Goal: Task Accomplishment & Management: Use online tool/utility

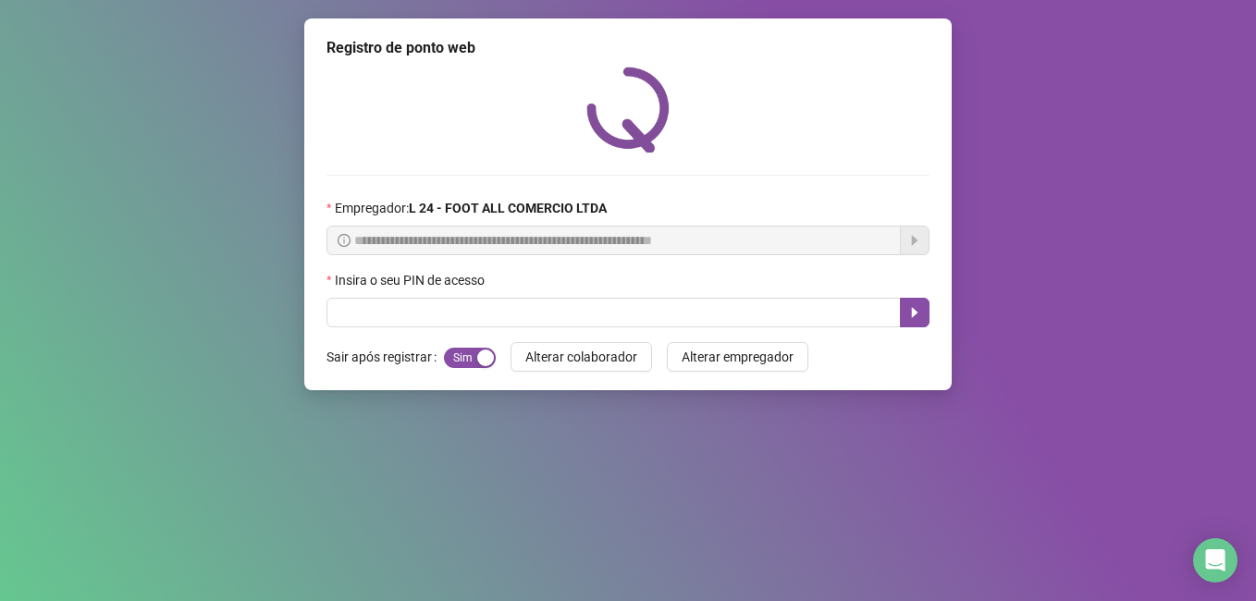
click at [371, 316] on input "text" at bounding box center [614, 313] width 575 height 30
type input "*"
click at [915, 315] on icon "caret-right" at bounding box center [915, 313] width 6 height 10
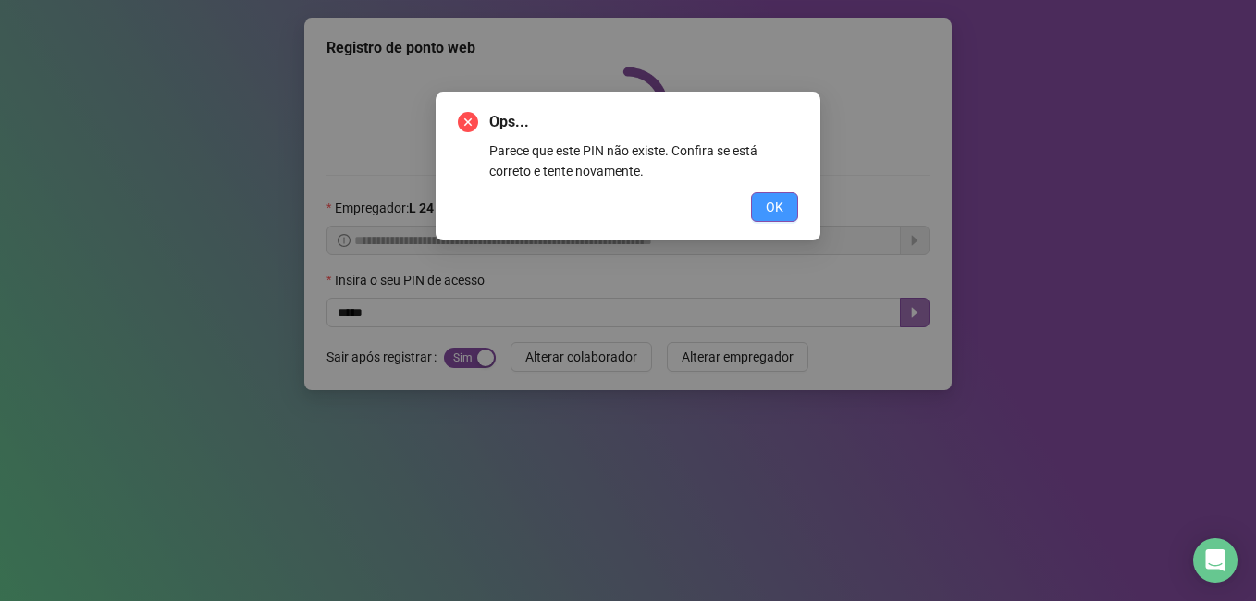
click at [773, 199] on span "OK" at bounding box center [775, 207] width 18 height 20
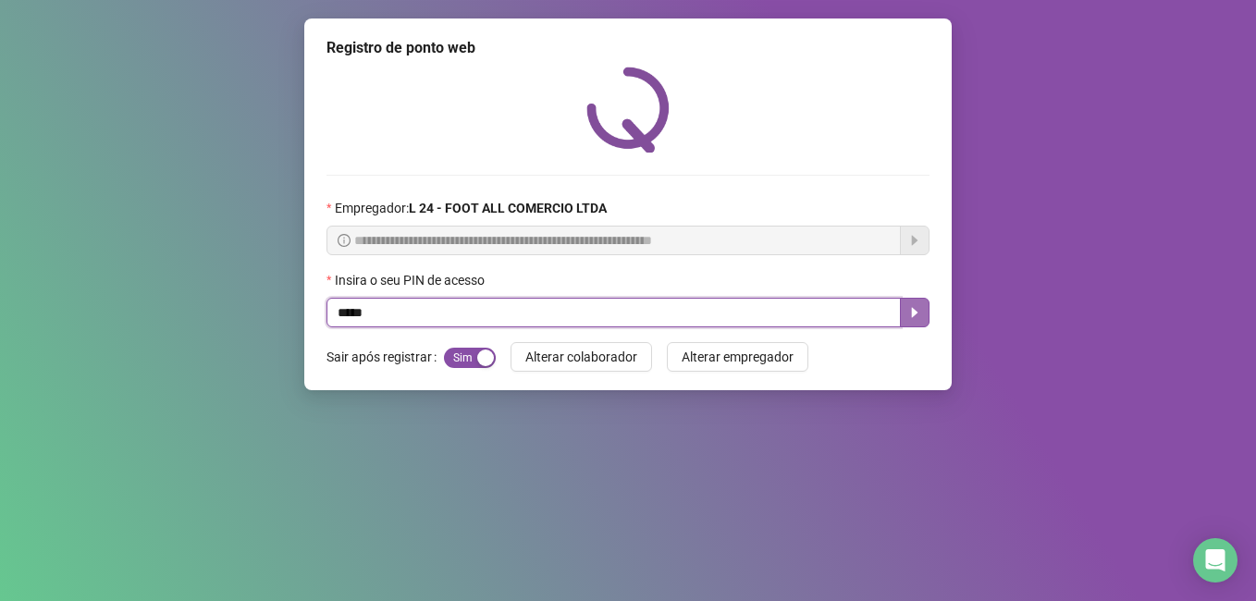
click at [395, 321] on input "*****" at bounding box center [614, 313] width 575 height 30
type input "*"
type input "*****"
click at [909, 314] on icon "caret-right" at bounding box center [915, 312] width 15 height 15
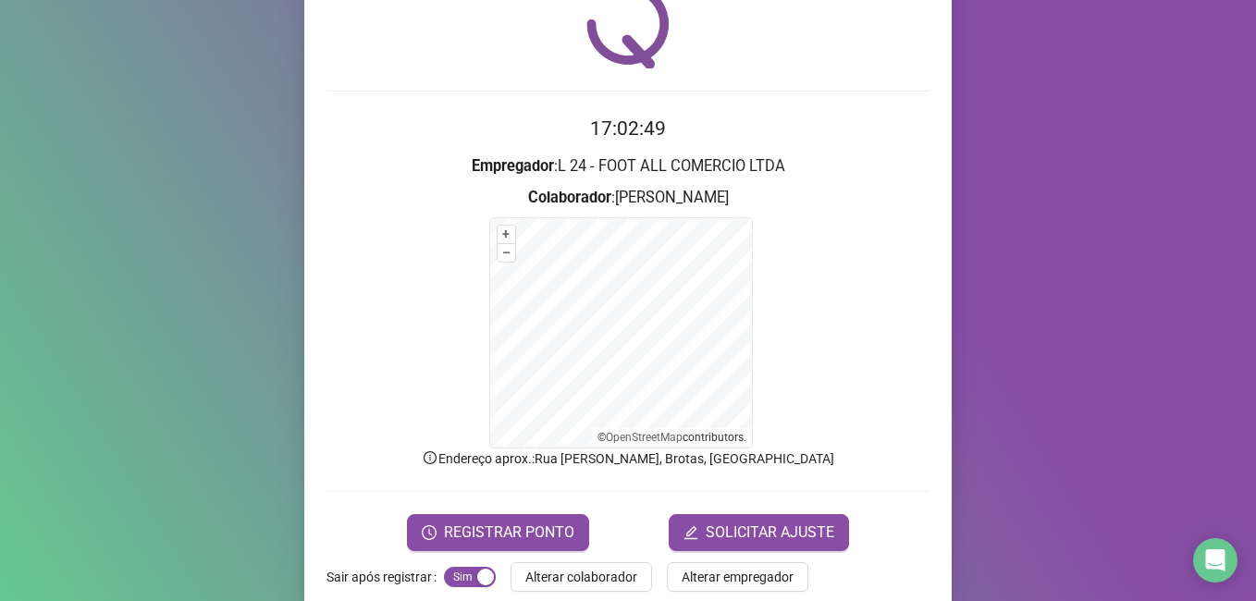
scroll to position [116, 0]
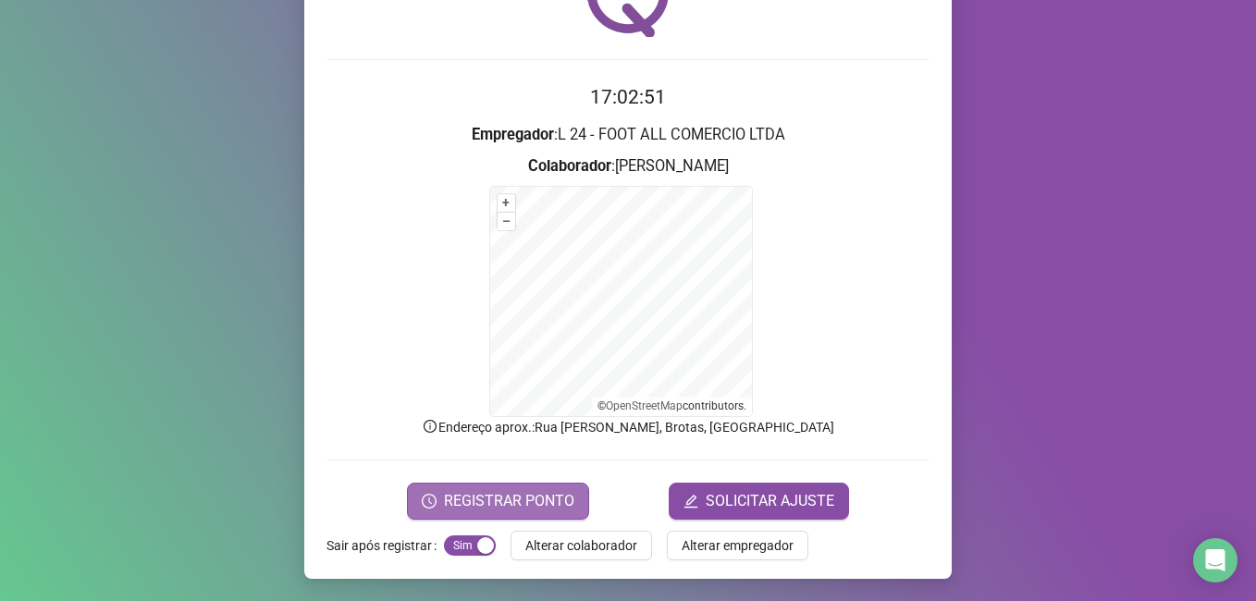
click at [478, 497] on span "REGISTRAR PONTO" at bounding box center [509, 501] width 130 height 22
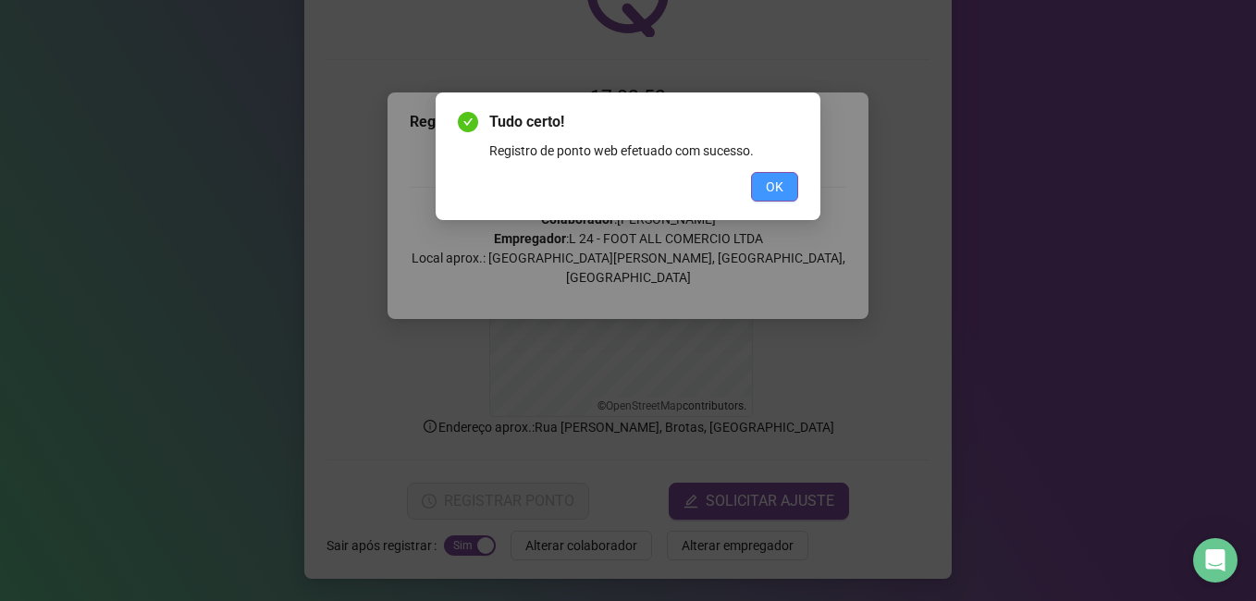
click at [760, 181] on button "OK" at bounding box center [774, 187] width 47 height 30
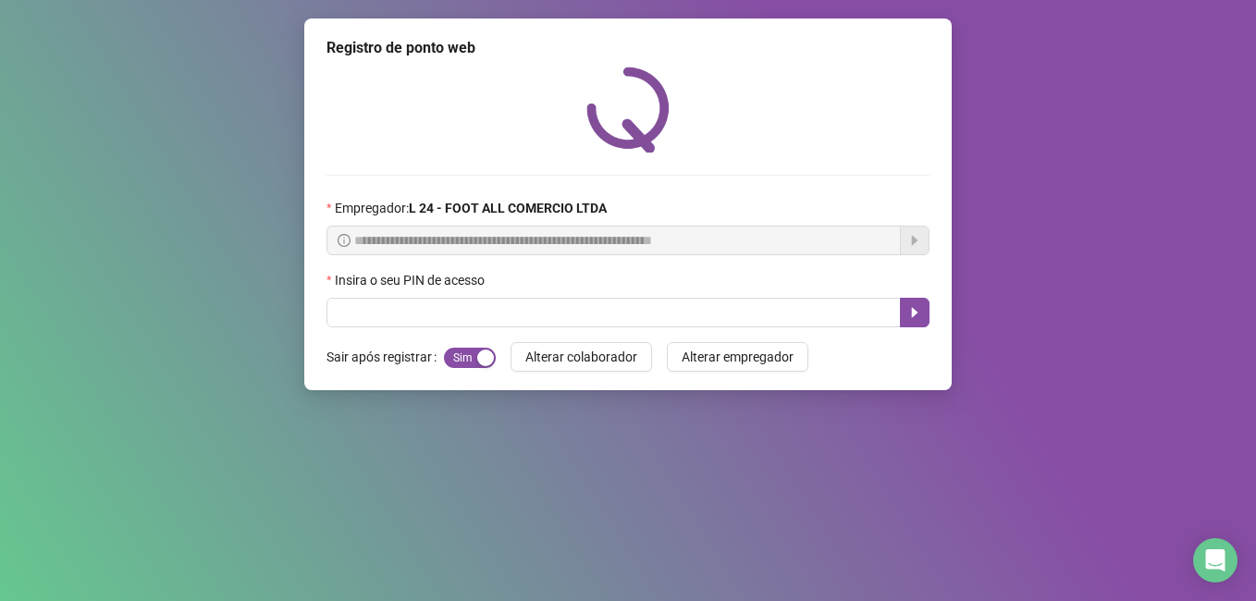
scroll to position [0, 0]
click at [424, 312] on input "text" at bounding box center [614, 313] width 575 height 30
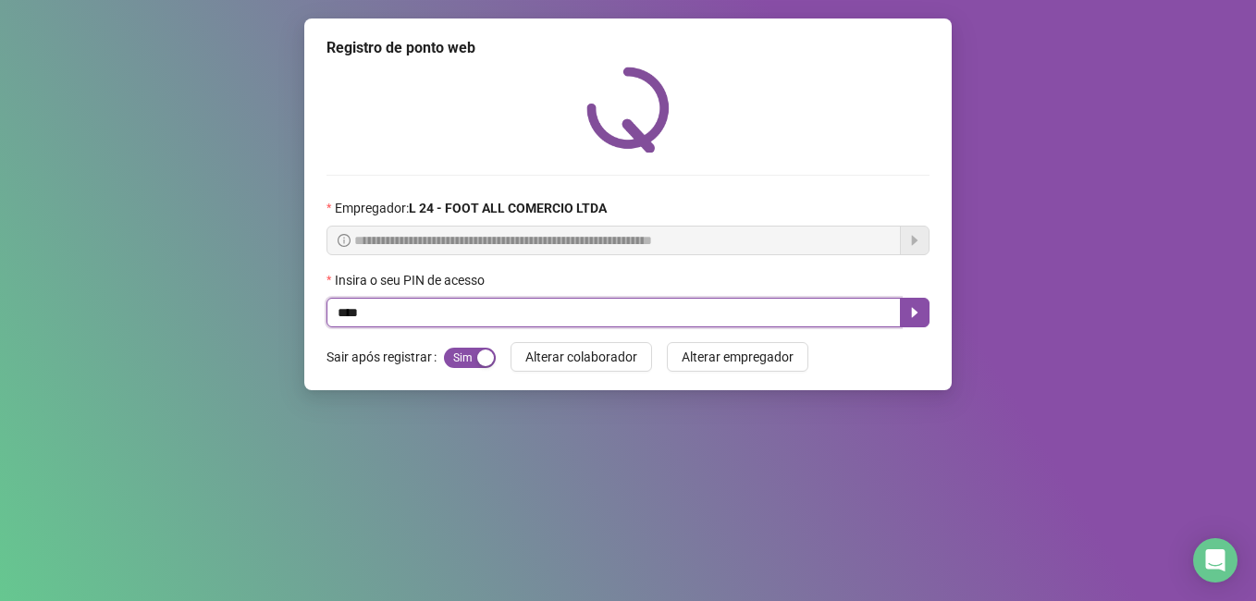
type input "*****"
click at [910, 315] on icon "caret-right" at bounding box center [915, 312] width 15 height 15
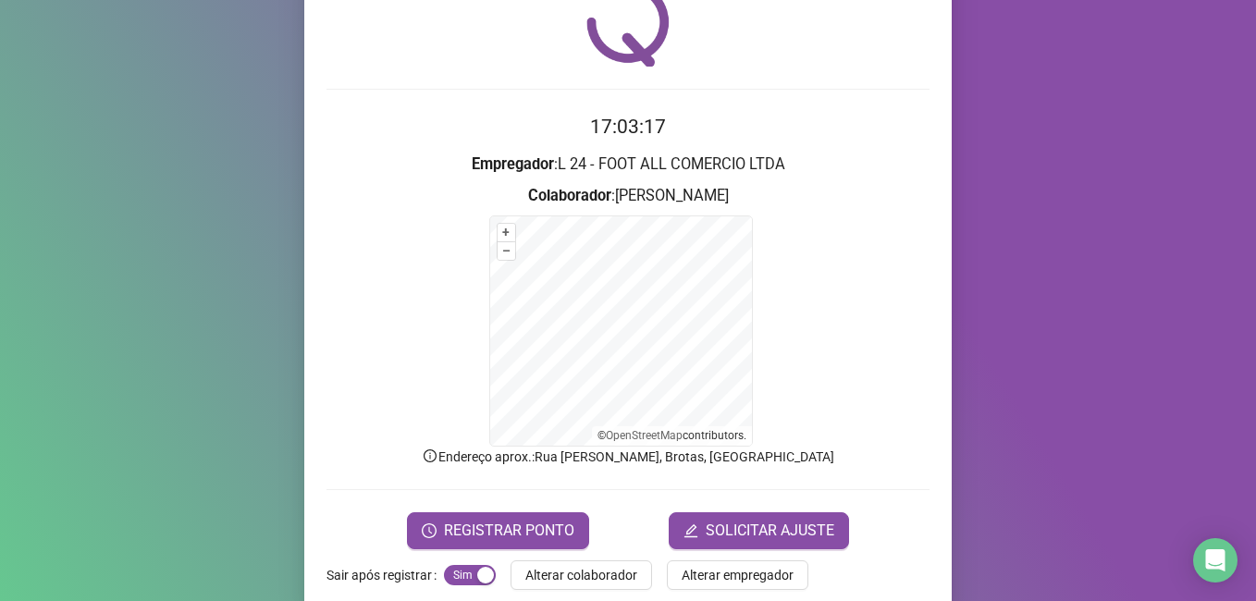
scroll to position [102, 0]
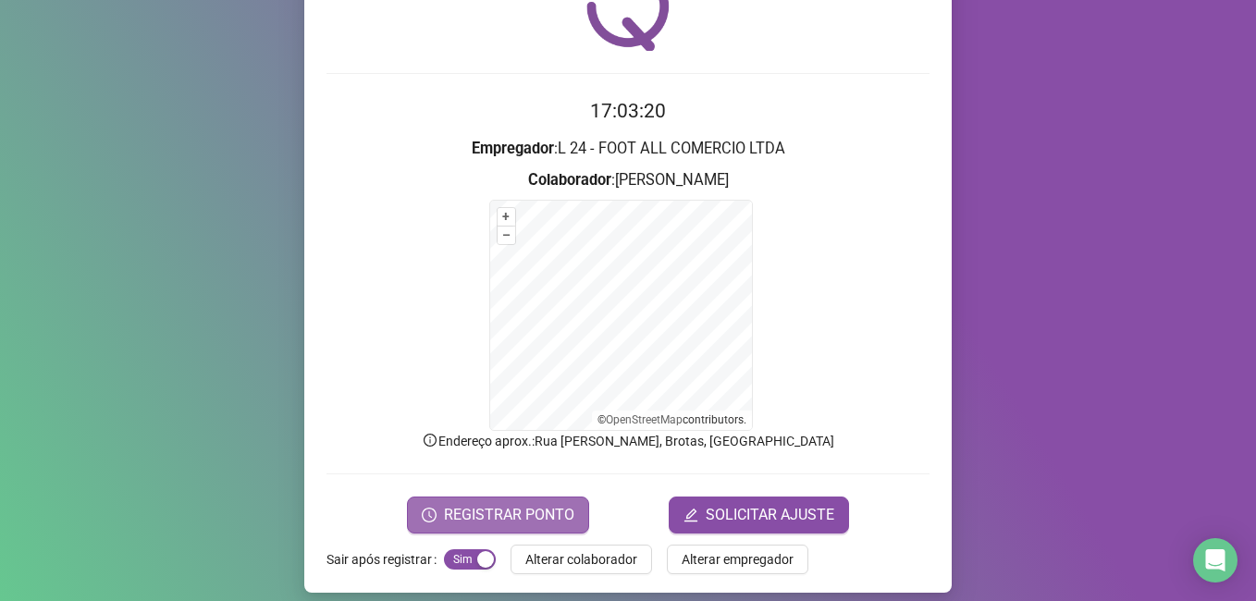
click at [532, 509] on span "REGISTRAR PONTO" at bounding box center [509, 515] width 130 height 22
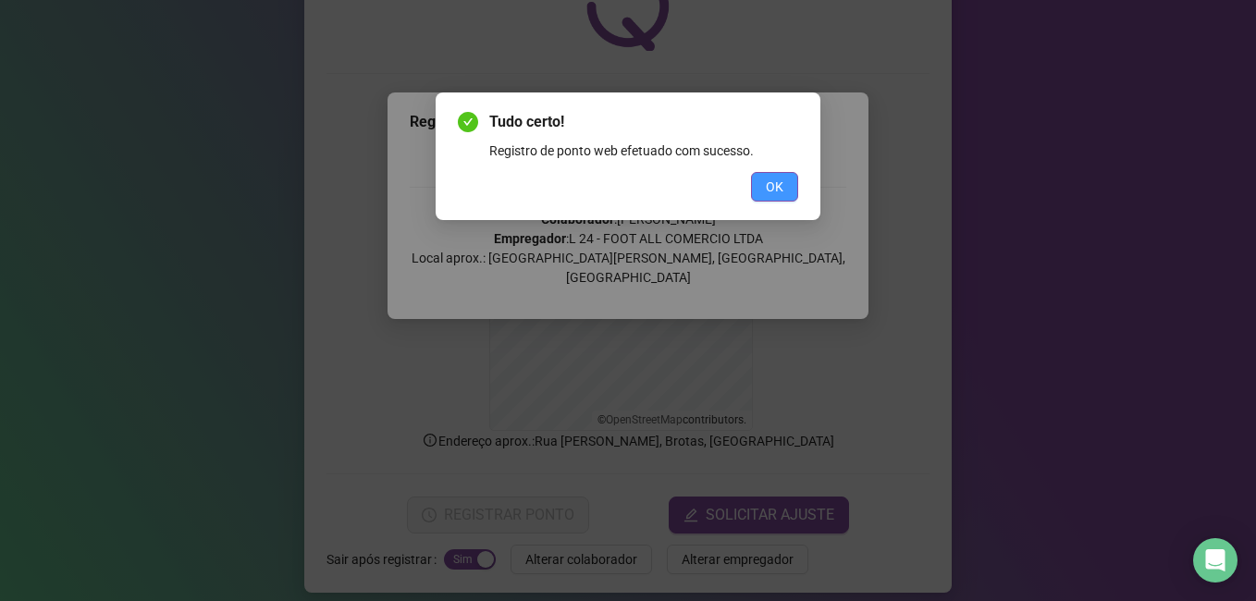
click at [787, 187] on button "OK" at bounding box center [774, 187] width 47 height 30
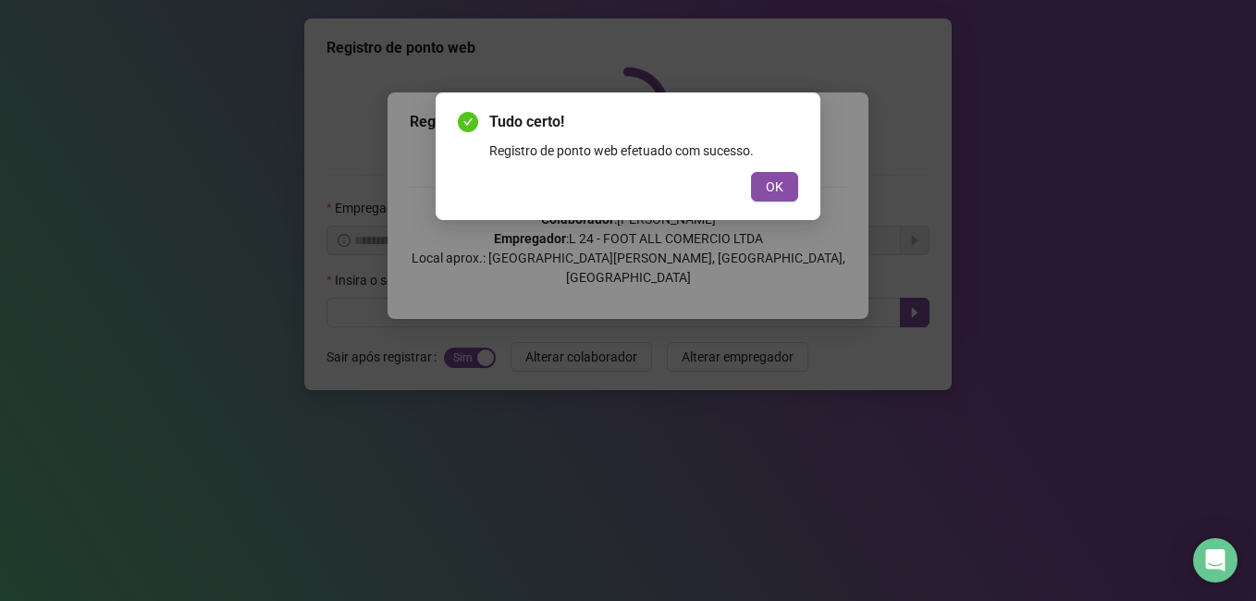
scroll to position [0, 0]
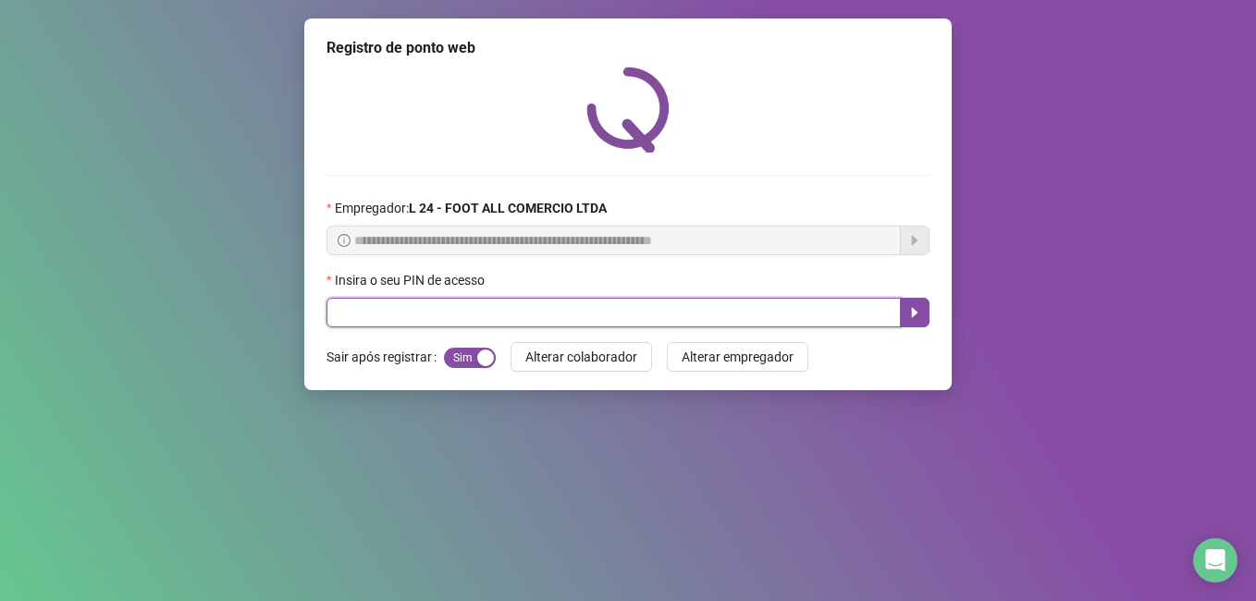
click at [464, 310] on input "text" at bounding box center [614, 313] width 575 height 30
type input "*****"
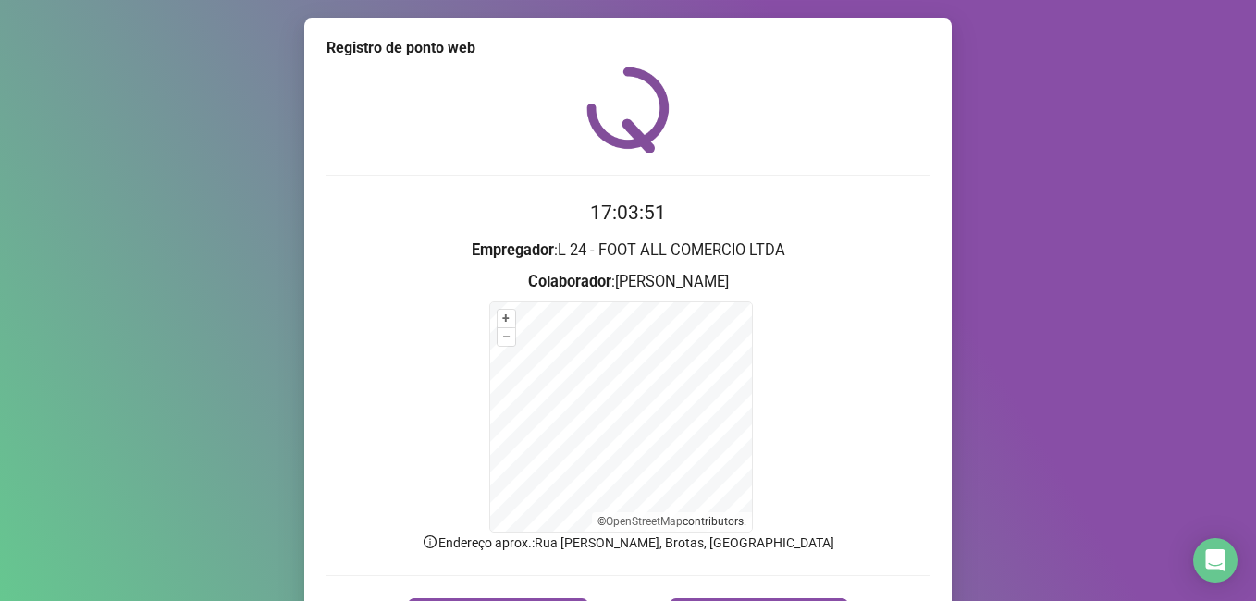
scroll to position [116, 0]
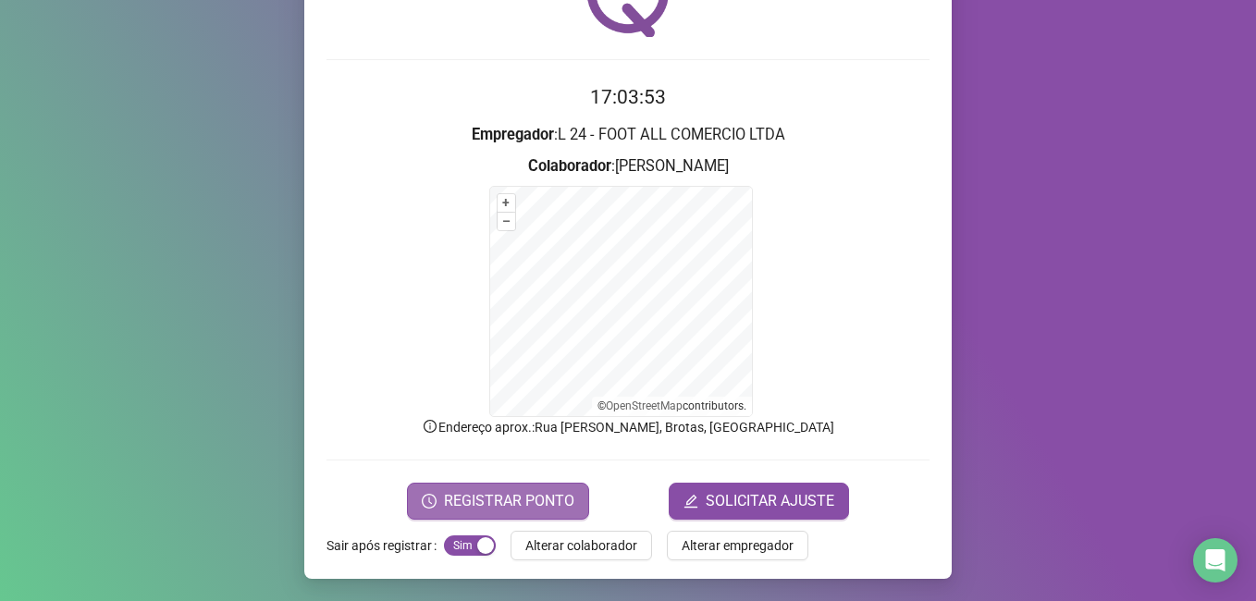
click at [523, 503] on span "REGISTRAR PONTO" at bounding box center [509, 501] width 130 height 22
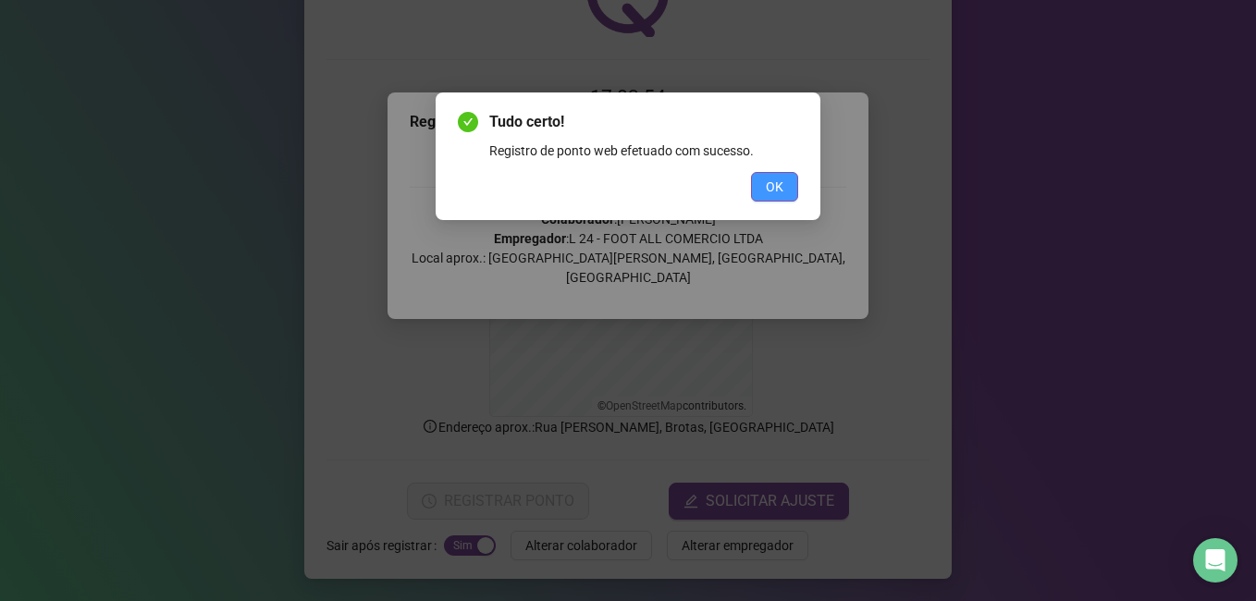
click at [776, 181] on span "OK" at bounding box center [775, 187] width 18 height 20
